Goal: Navigation & Orientation: Find specific page/section

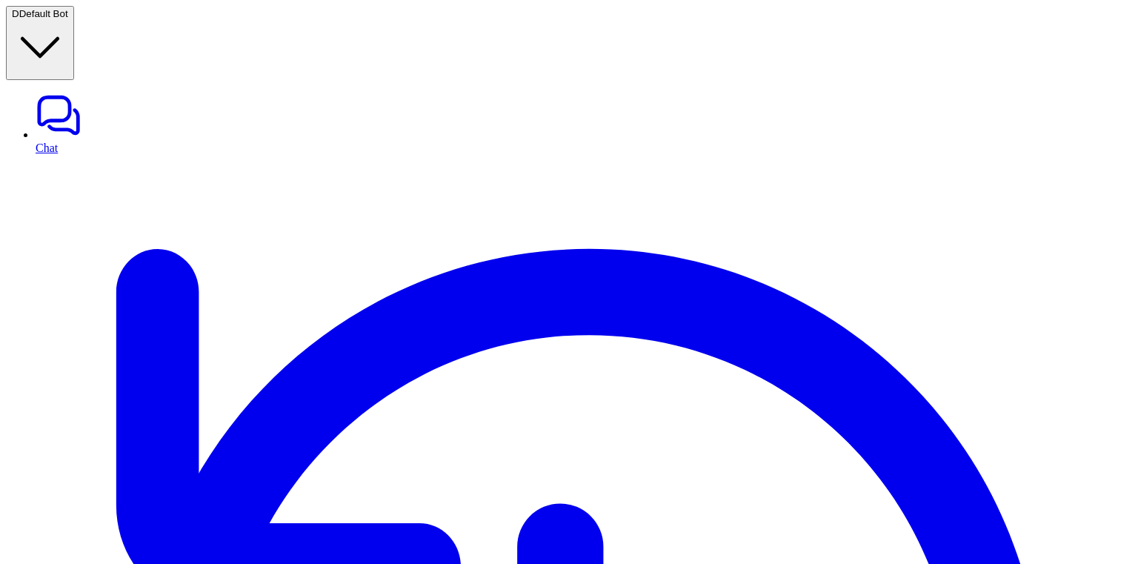
click at [87, 92] on link "Chat" at bounding box center [584, 123] width 1096 height 62
click at [97, 92] on link "Chat" at bounding box center [584, 123] width 1096 height 62
type textarea "**********"
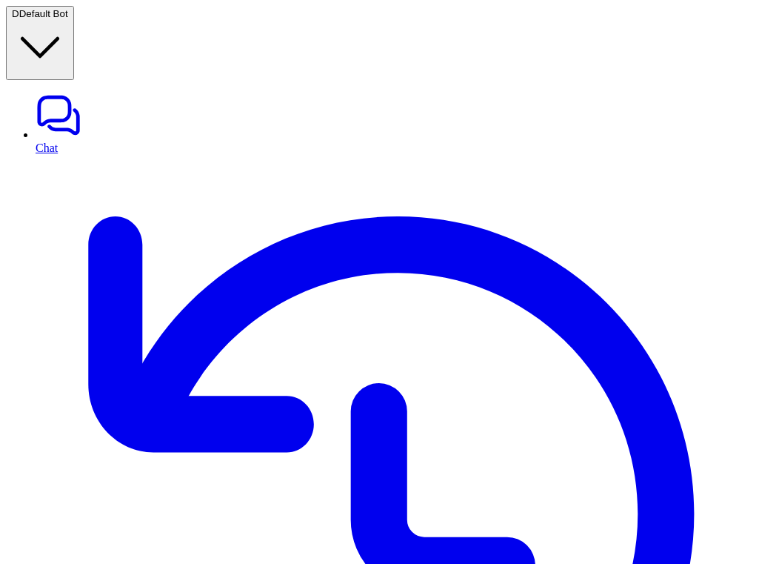
scroll to position [188, 0]
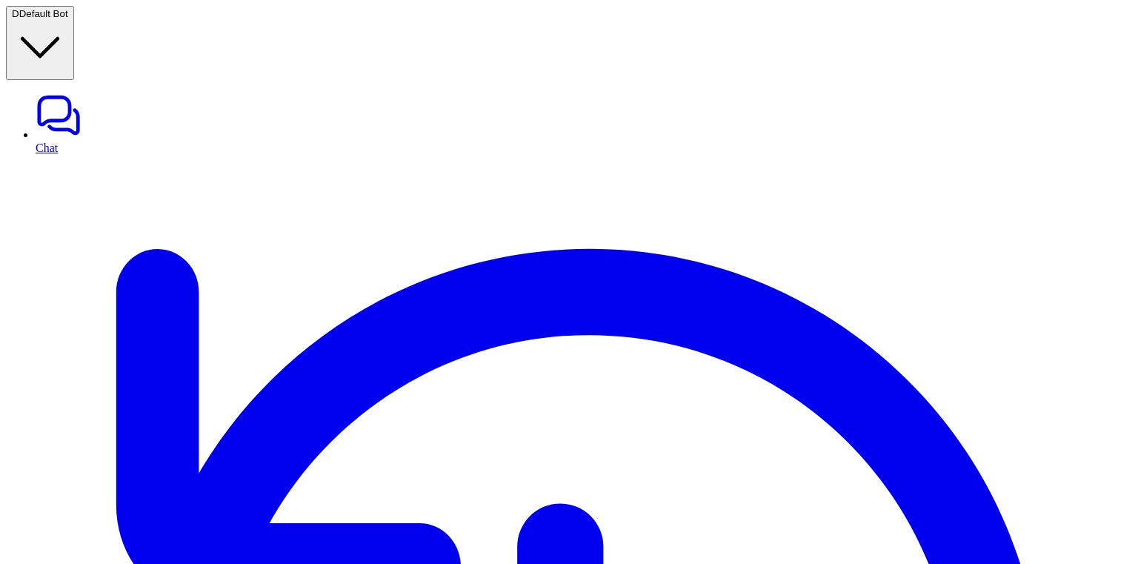
scroll to position [188, 0]
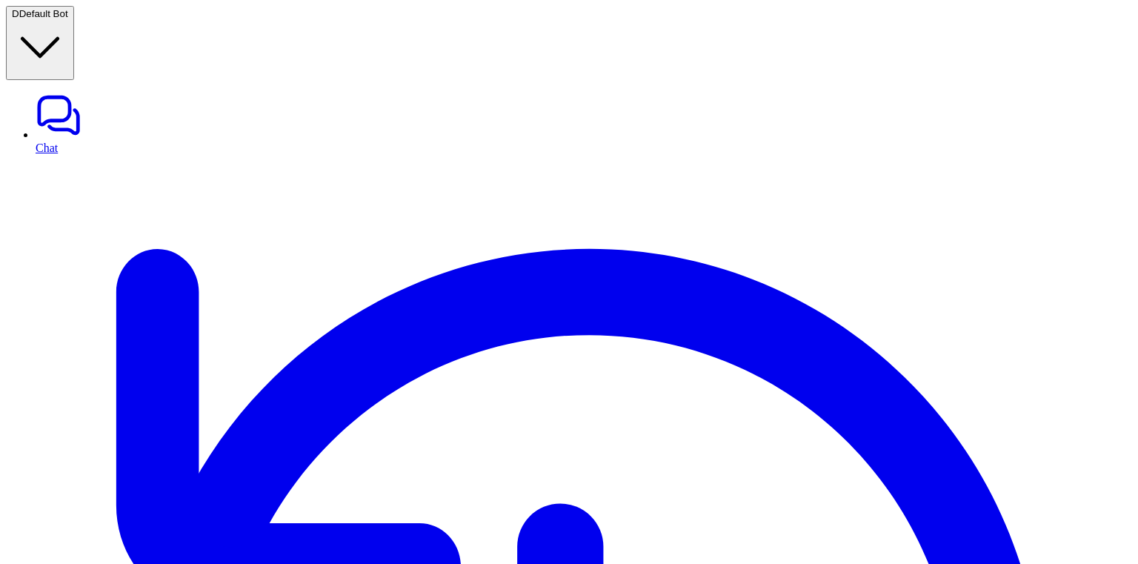
scroll to position [173, 0]
